Goal: Task Accomplishment & Management: Use online tool/utility

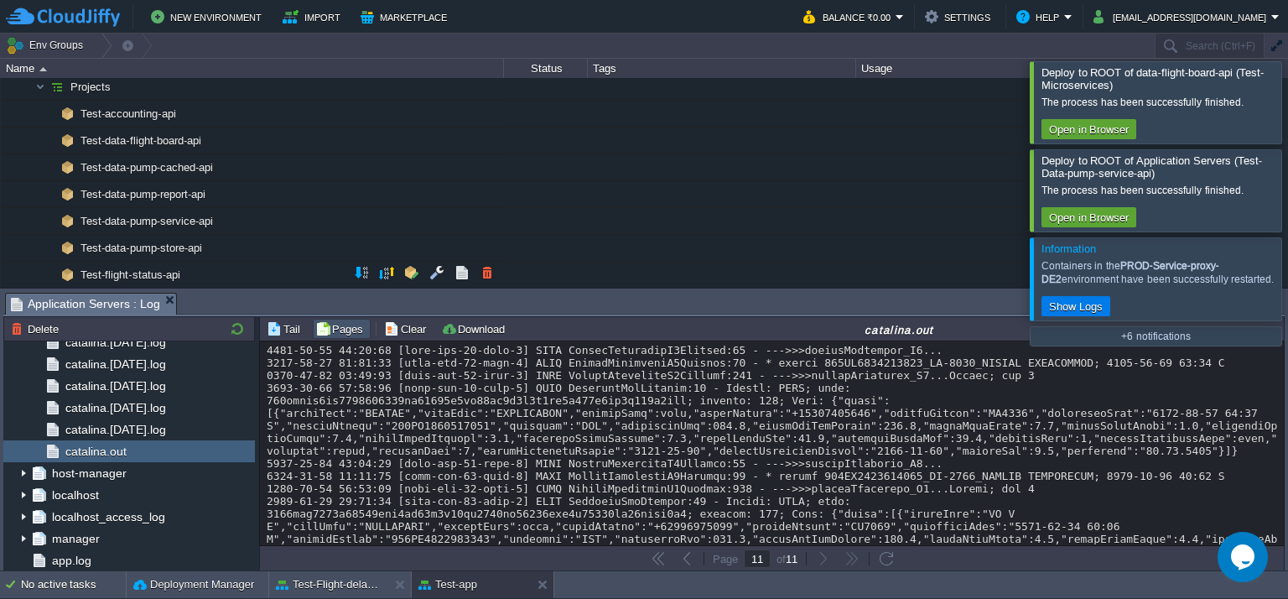
scroll to position [28024, 0]
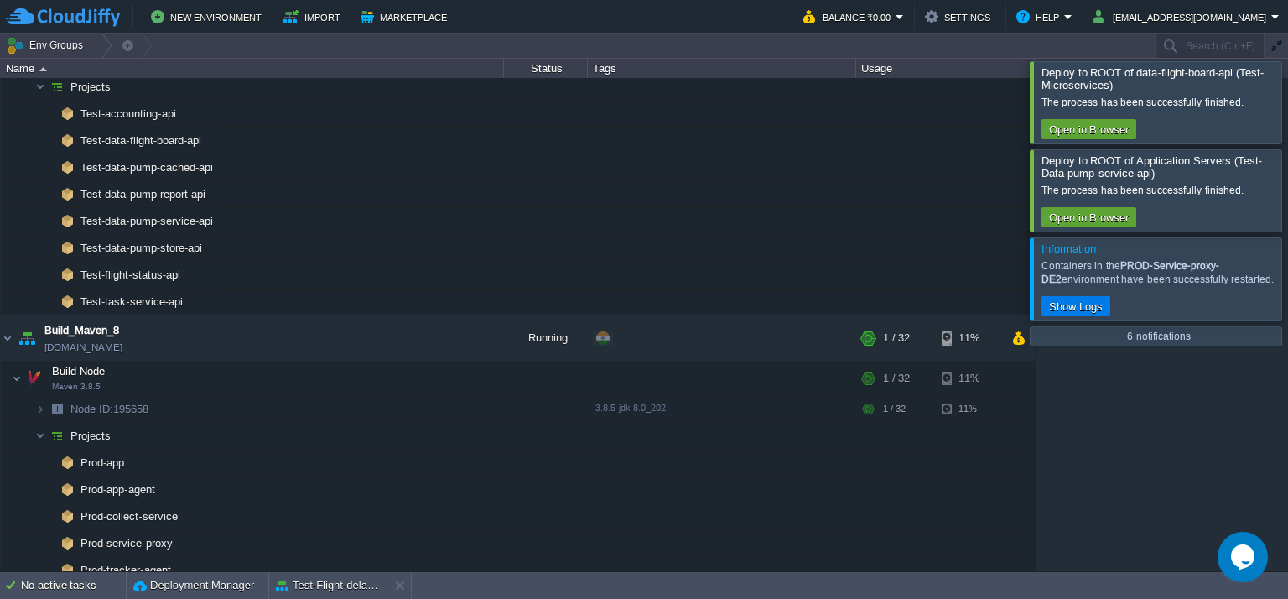
click at [1287, 106] on div at bounding box center [1308, 101] width 0 height 81
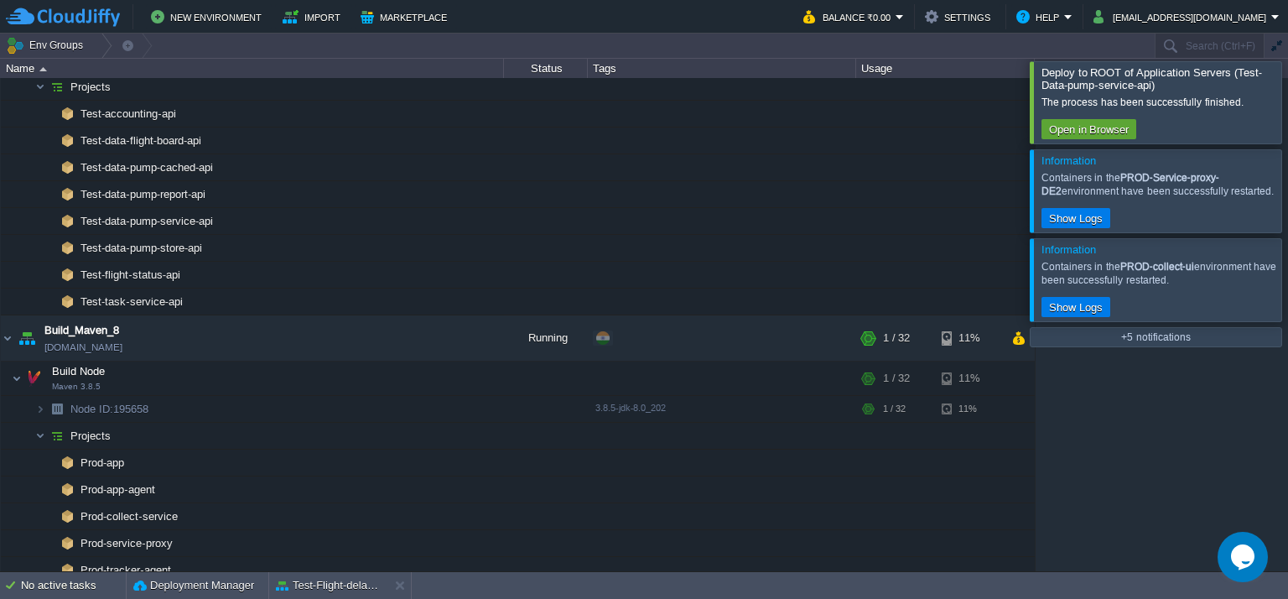
click at [1287, 106] on div at bounding box center [1308, 101] width 0 height 81
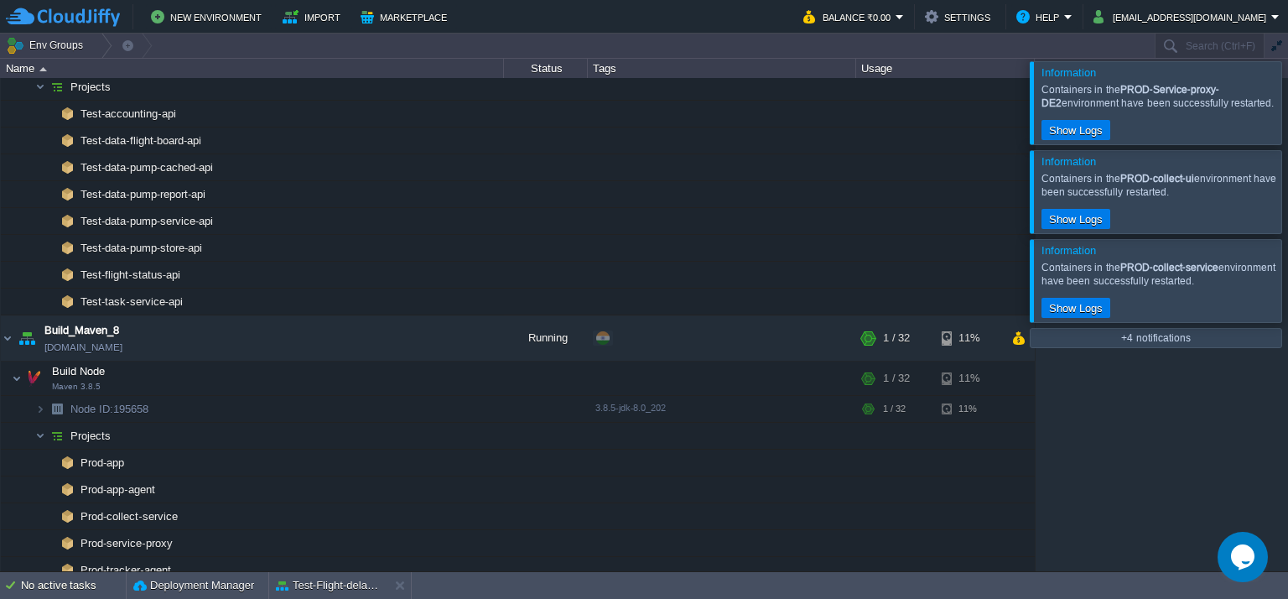
click at [1287, 106] on div at bounding box center [1308, 102] width 0 height 82
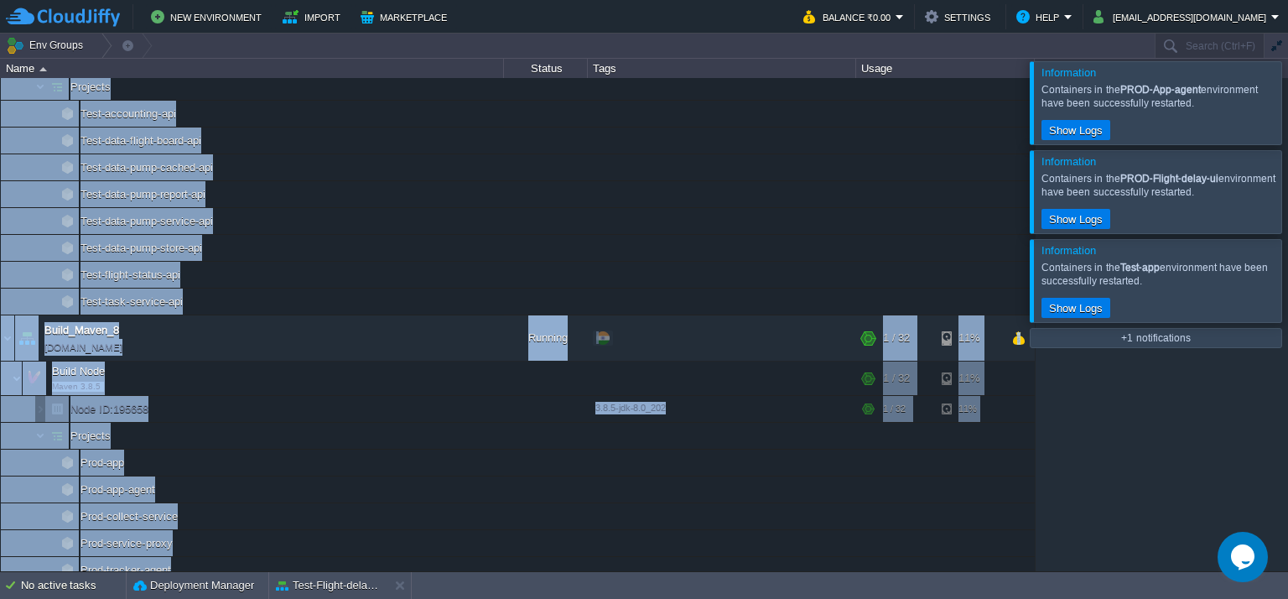
click at [1269, 106] on div "Information Containers in the PROD-App-agent environment have been successfully…" at bounding box center [644, 302] width 1288 height 537
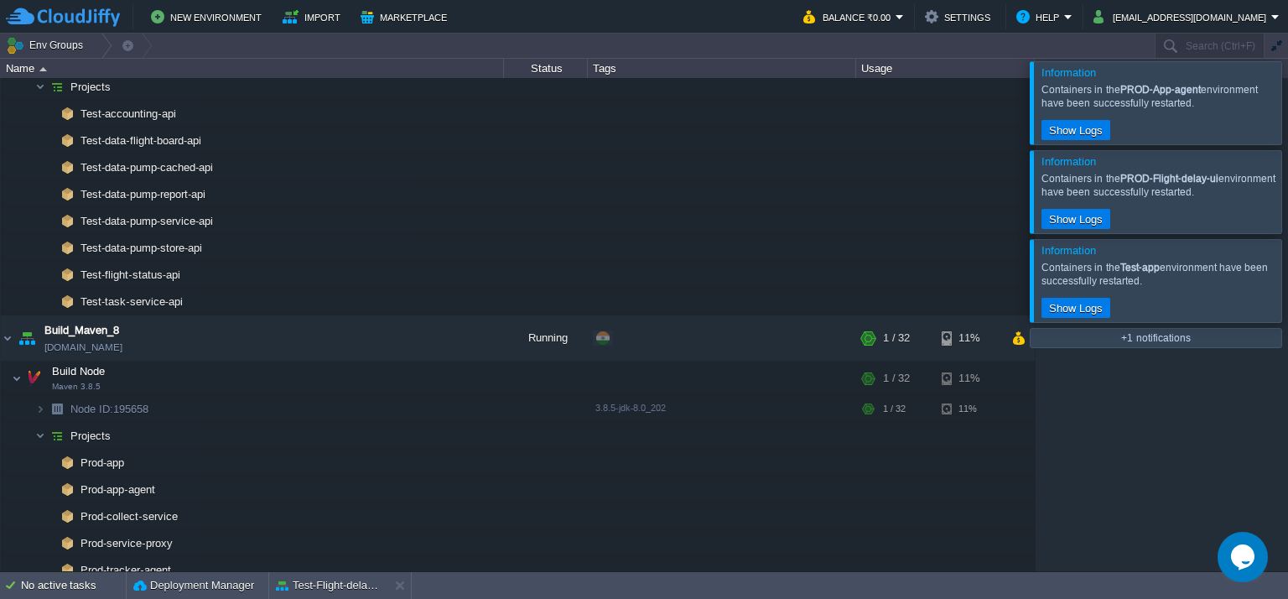
click at [1287, 106] on div at bounding box center [1308, 102] width 0 height 82
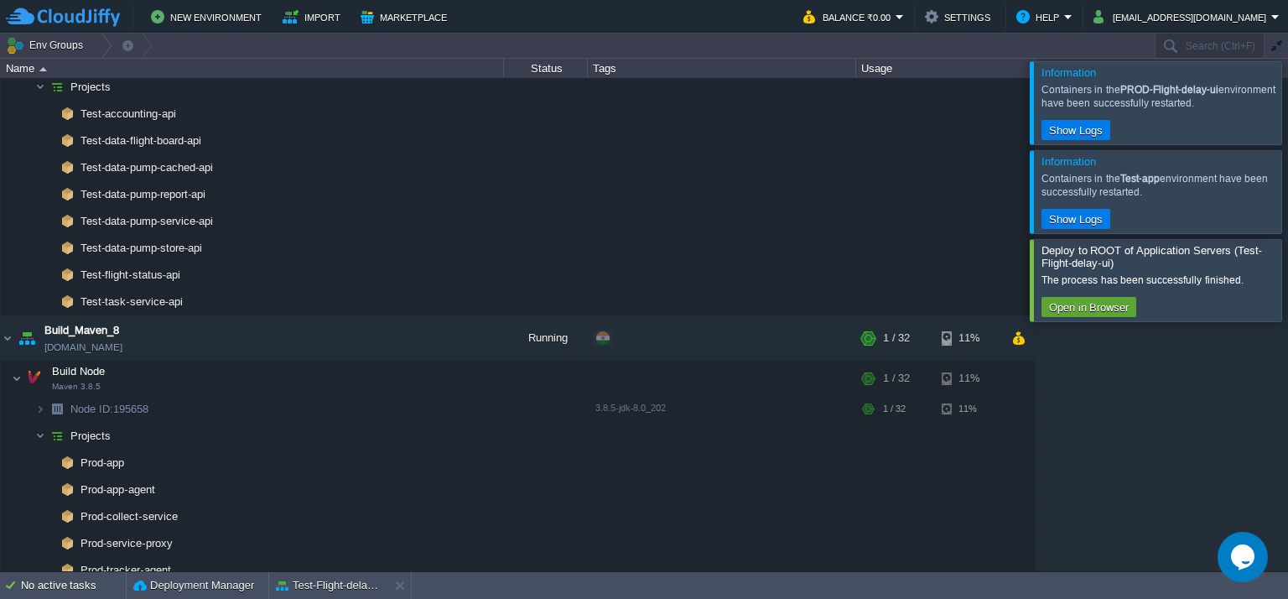
click at [1287, 106] on div at bounding box center [1308, 102] width 0 height 82
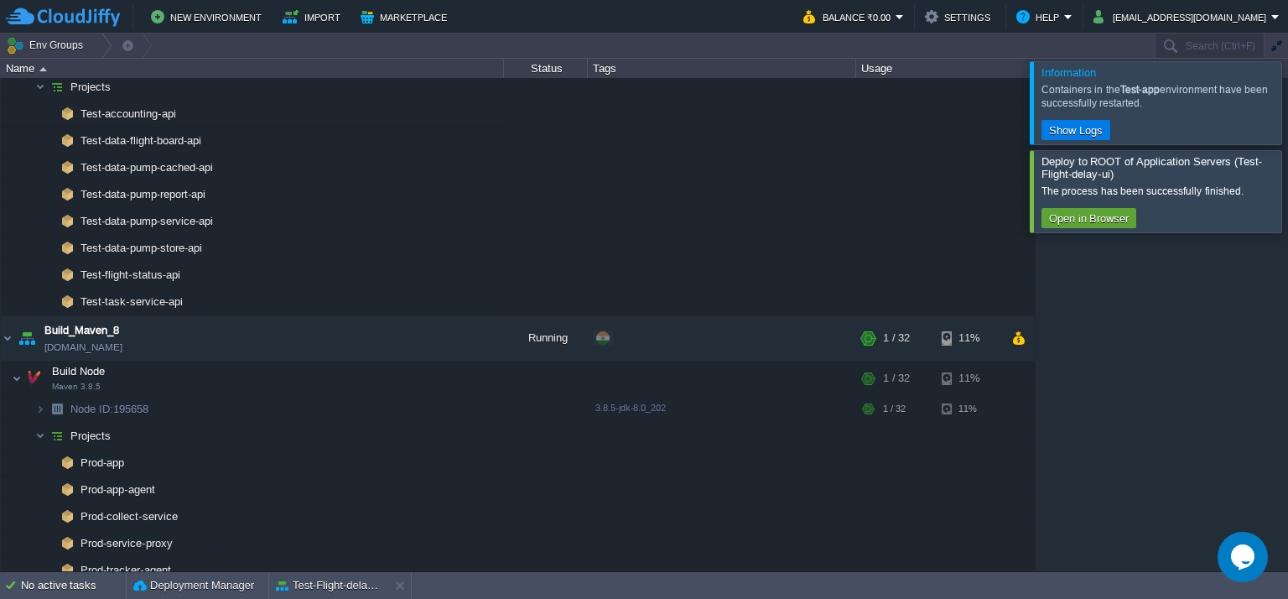
click at [1281, 106] on div at bounding box center [1281, 103] width 0 height 82
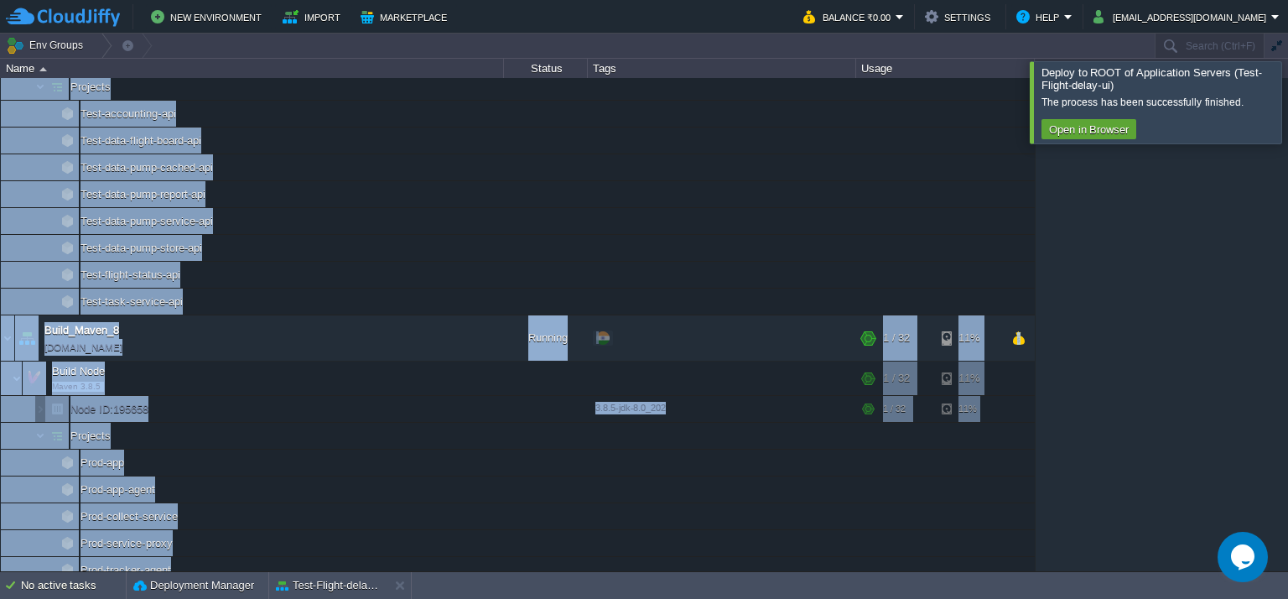
click at [1269, 106] on div "Deploy to ROOT of Application Servers (Test-Flight-delay-ui) The process has be…" at bounding box center [644, 302] width 1288 height 537
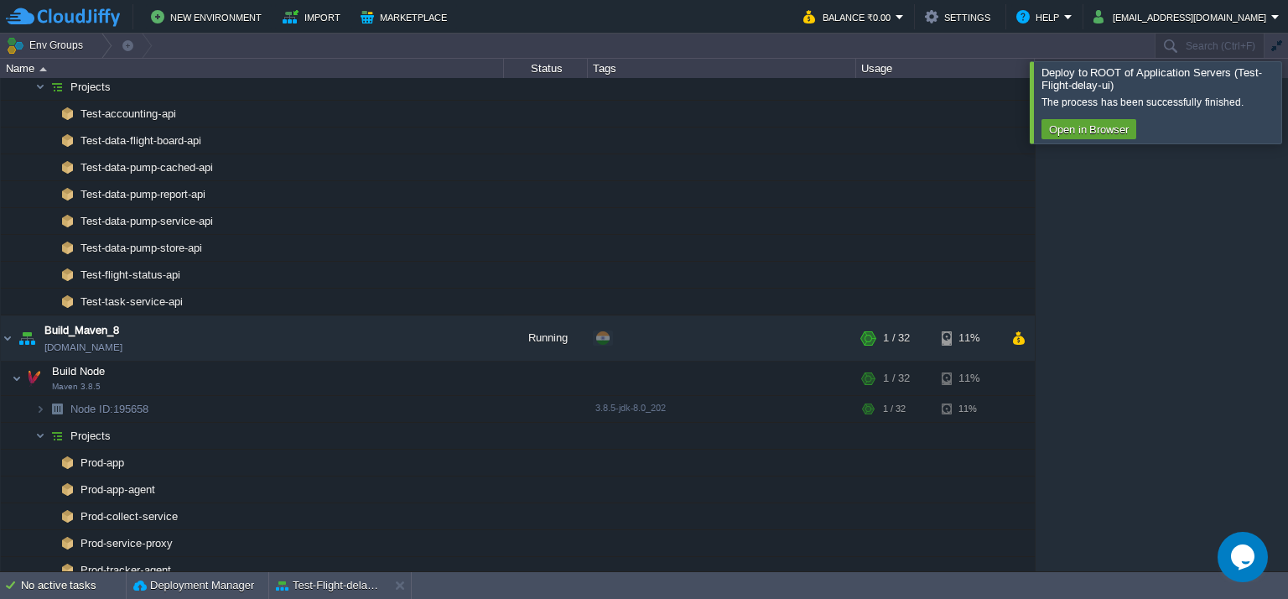
click at [1287, 106] on div at bounding box center [1308, 101] width 0 height 81
